Goal: Complete application form

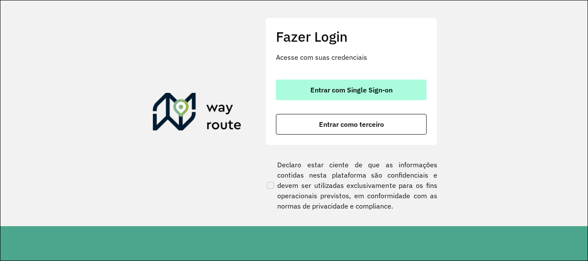
click at [317, 80] on button "Entrar com Single Sign-on" at bounding box center [351, 90] width 151 height 21
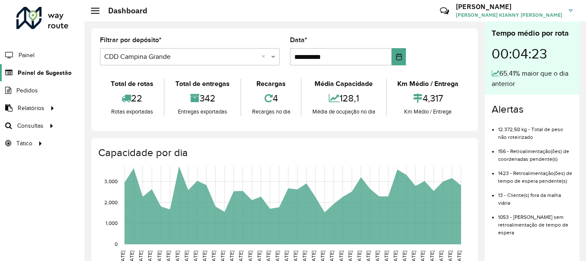
click at [56, 71] on span "Painel de Sugestão" at bounding box center [45, 72] width 54 height 9
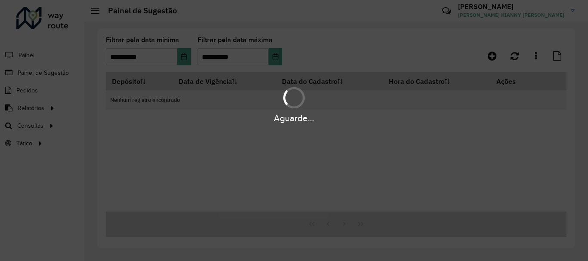
click at [514, 57] on div "Aguarde..." at bounding box center [294, 130] width 588 height 261
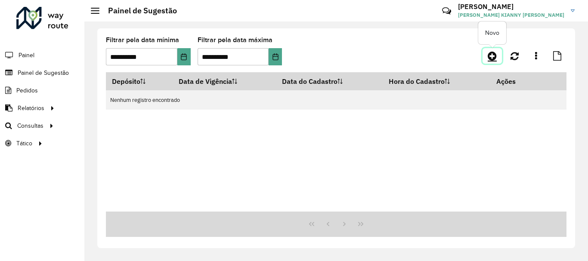
click at [486, 59] on link at bounding box center [492, 56] width 19 height 16
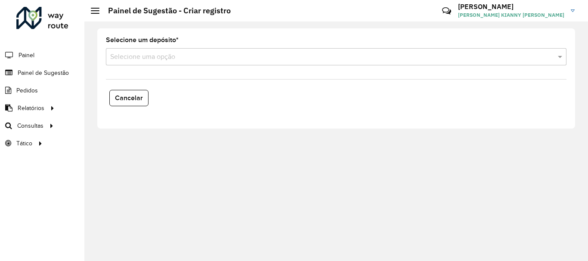
click at [229, 65] on formly-field "Selecione um depósito * Selecione uma opção" at bounding box center [336, 54] width 471 height 35
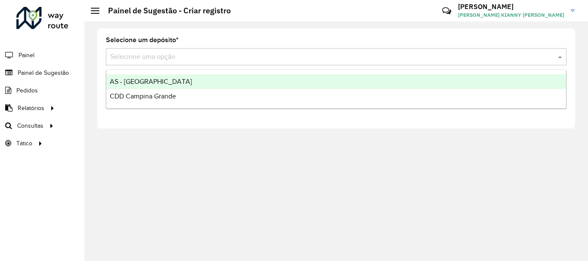
click at [196, 58] on input "text" at bounding box center [327, 57] width 435 height 10
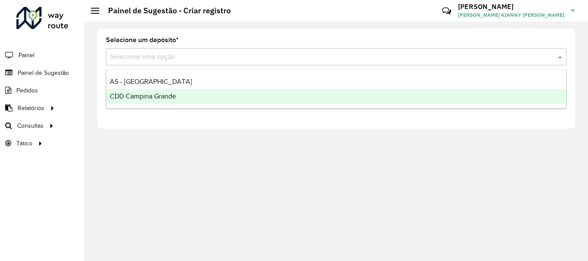
click at [185, 101] on div "CDD Campina Grande" at bounding box center [336, 96] width 460 height 15
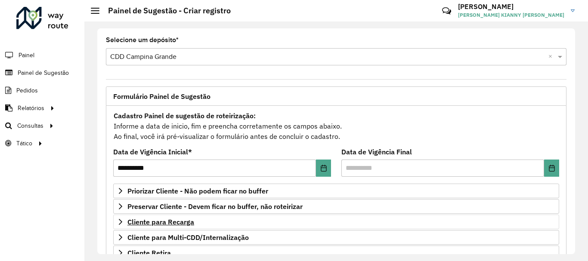
scroll to position [43, 0]
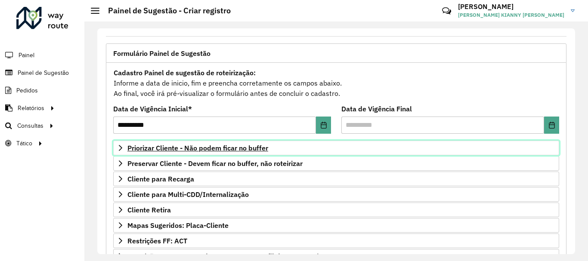
click at [229, 154] on link "Priorizar Cliente - Não podem ficar no buffer" at bounding box center [336, 148] width 446 height 15
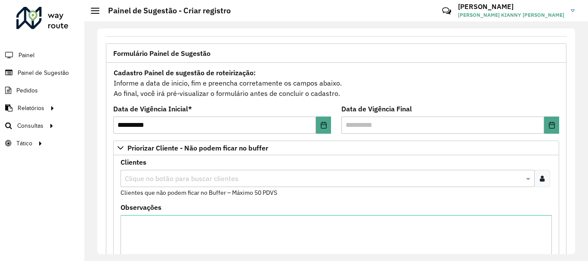
click at [197, 181] on input "text" at bounding box center [323, 179] width 401 height 10
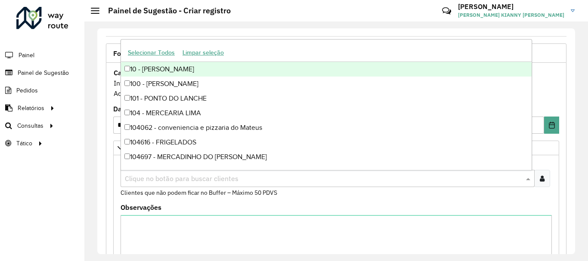
paste input "***"
type input "***"
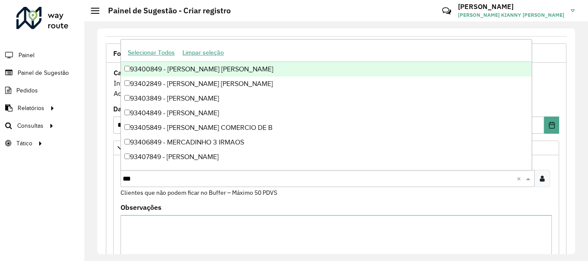
click at [192, 72] on div "93400849 - [PERSON_NAME] [PERSON_NAME]" at bounding box center [326, 69] width 411 height 15
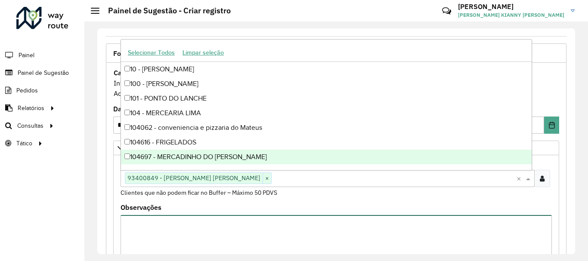
click at [212, 230] on textarea "Observações" at bounding box center [337, 251] width 432 height 73
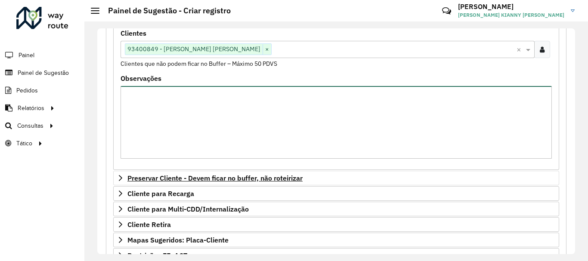
scroll to position [302, 0]
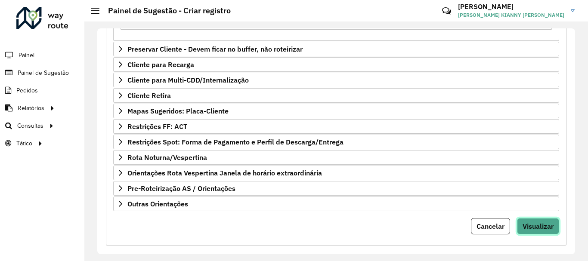
click at [540, 227] on span "Visualizar" at bounding box center [538, 226] width 31 height 9
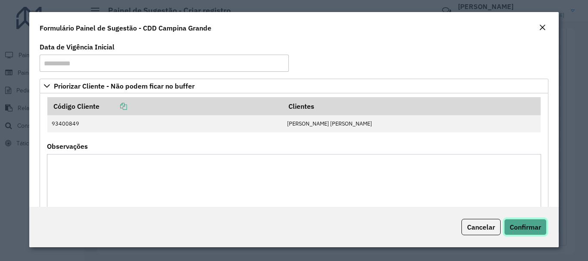
click at [535, 226] on span "Confirmar" at bounding box center [525, 227] width 31 height 9
